Goal: Navigation & Orientation: Find specific page/section

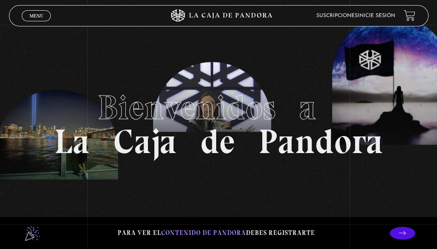
click at [395, 16] on link "Inicie sesión" at bounding box center [377, 15] width 38 height 5
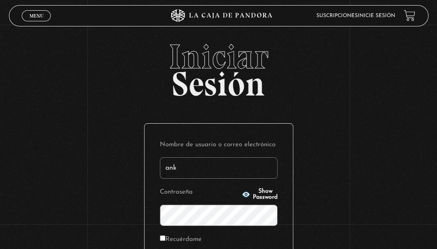
type input "Anka2025"
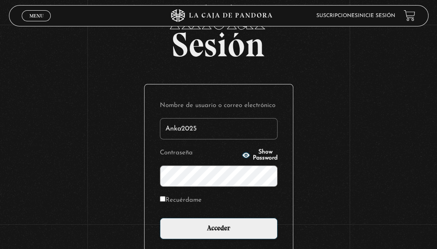
scroll to position [85, 0]
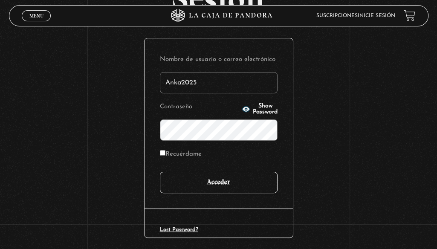
click at [208, 182] on input "Acceder" at bounding box center [219, 182] width 118 height 21
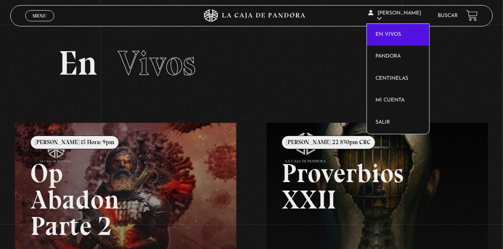
click at [400, 35] on link "En vivos" at bounding box center [398, 35] width 63 height 22
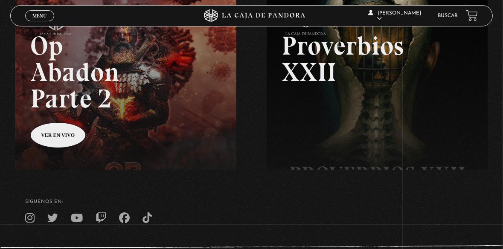
scroll to position [179, 0]
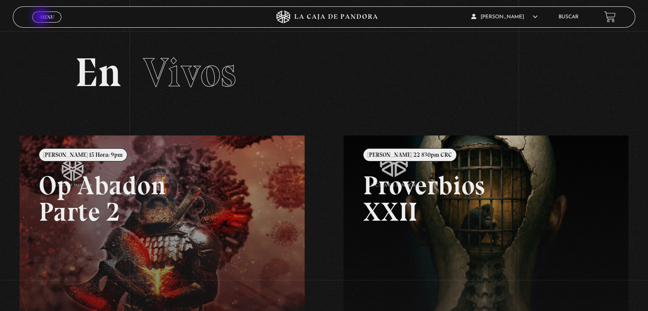
click at [42, 17] on span "Menu" at bounding box center [47, 16] width 14 height 5
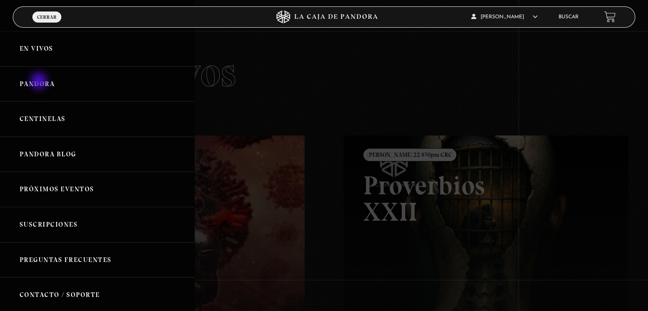
click at [40, 82] on link "Pandora" at bounding box center [97, 83] width 194 height 35
